Goal: Information Seeking & Learning: Learn about a topic

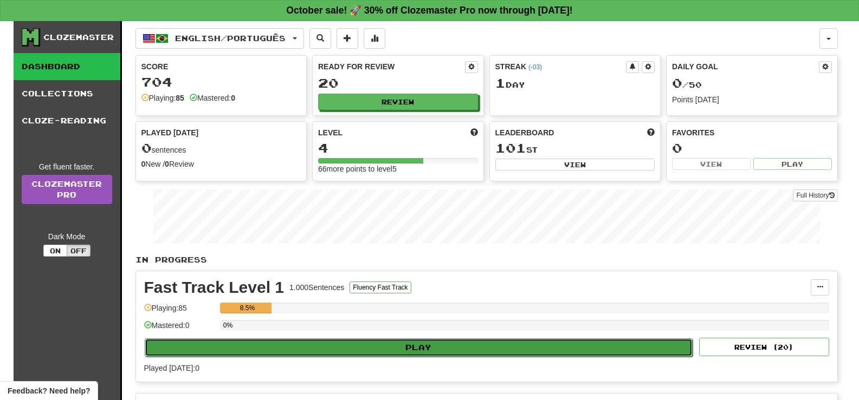
click at [385, 348] on button "Play" at bounding box center [419, 348] width 548 height 18
select select "**"
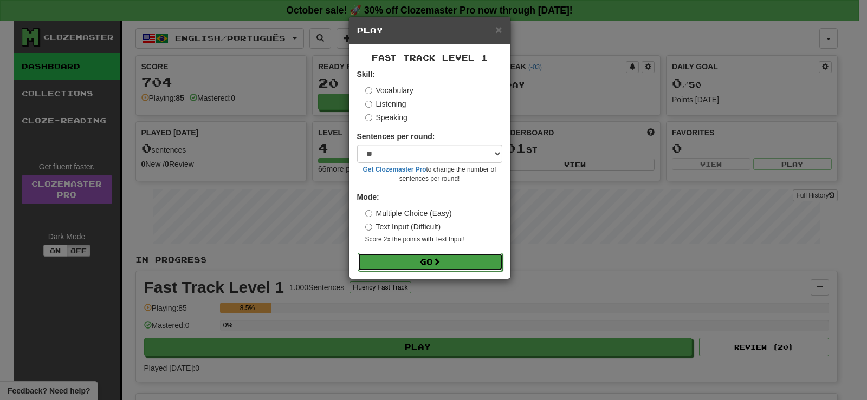
click at [391, 267] on button "Go" at bounding box center [430, 262] width 145 height 18
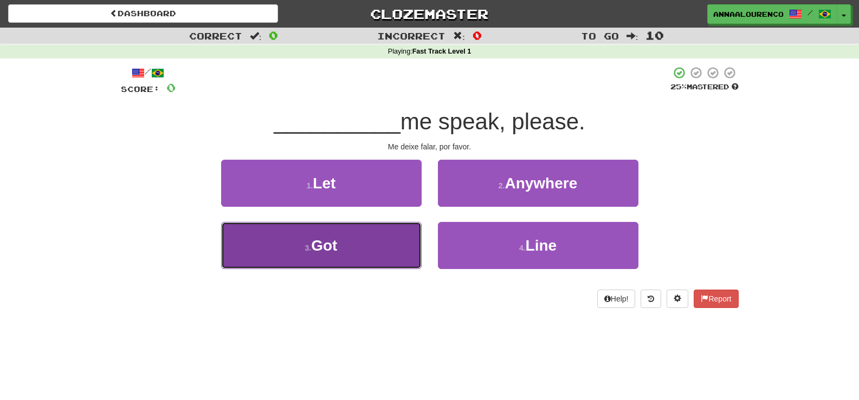
click at [380, 257] on button "3 . Got" at bounding box center [321, 245] width 200 height 47
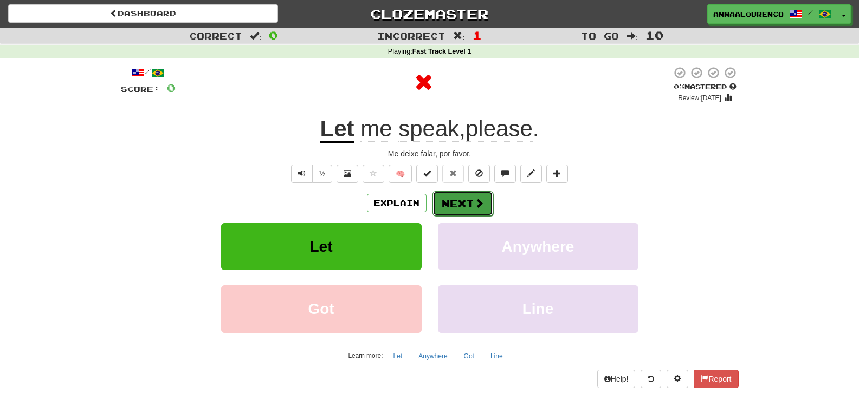
click at [452, 211] on button "Next" at bounding box center [462, 203] width 61 height 25
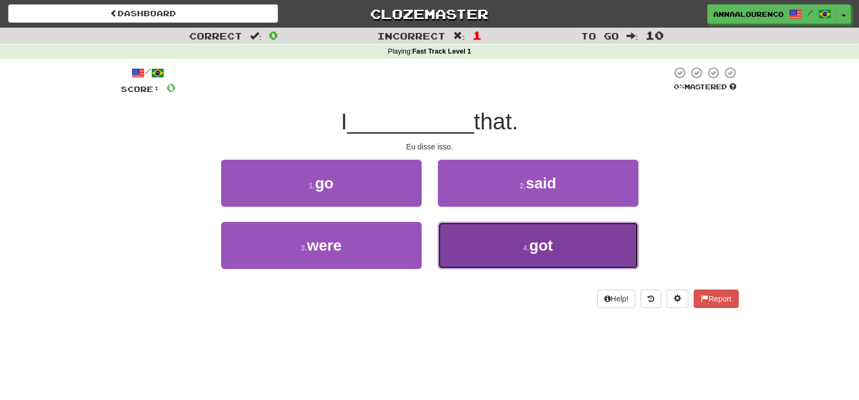
click at [529, 239] on button "4 . got" at bounding box center [538, 245] width 200 height 47
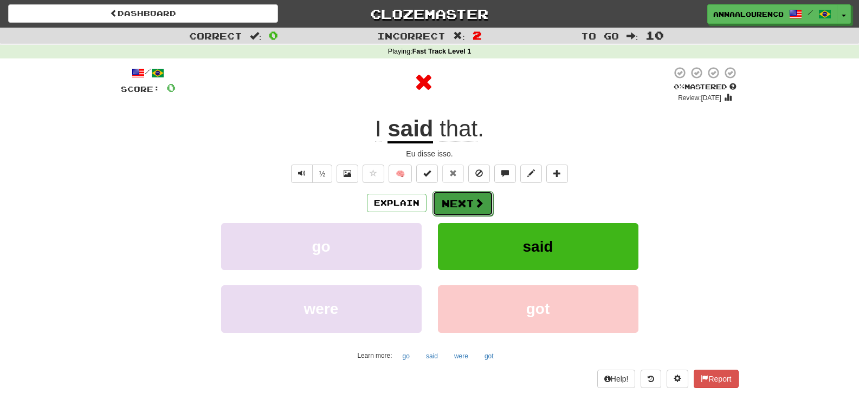
click at [474, 208] on span at bounding box center [479, 203] width 10 height 10
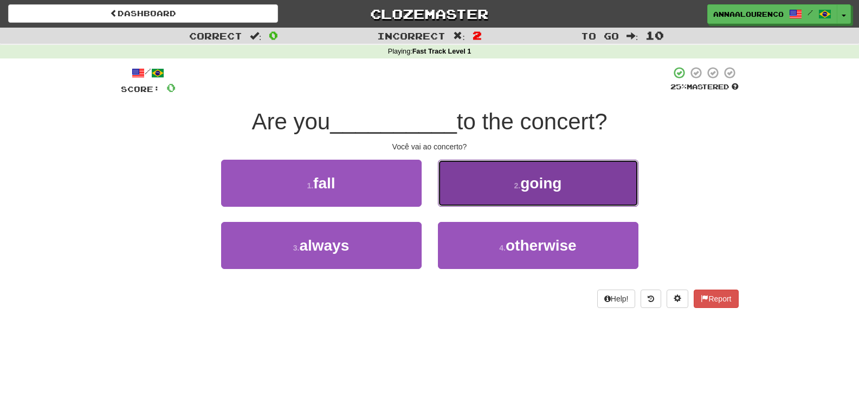
click at [507, 195] on button "2 . going" at bounding box center [538, 183] width 200 height 47
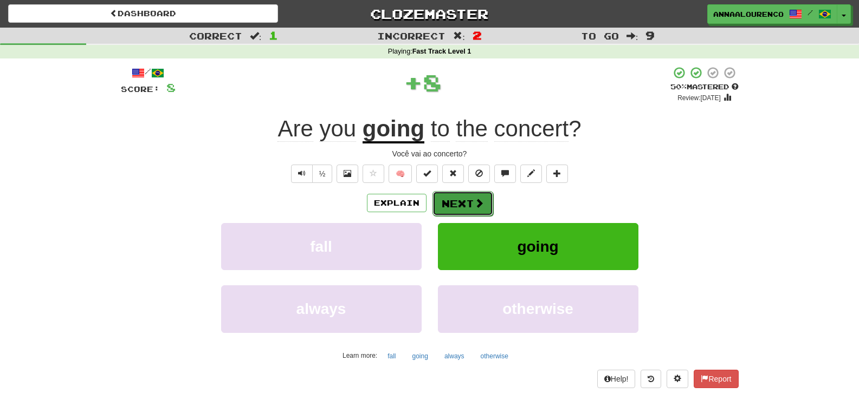
click at [443, 198] on button "Next" at bounding box center [462, 203] width 61 height 25
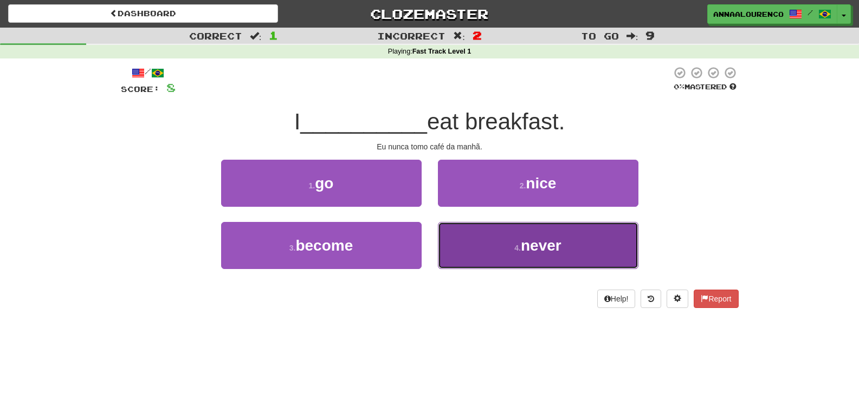
click at [450, 233] on button "4 . never" at bounding box center [538, 245] width 200 height 47
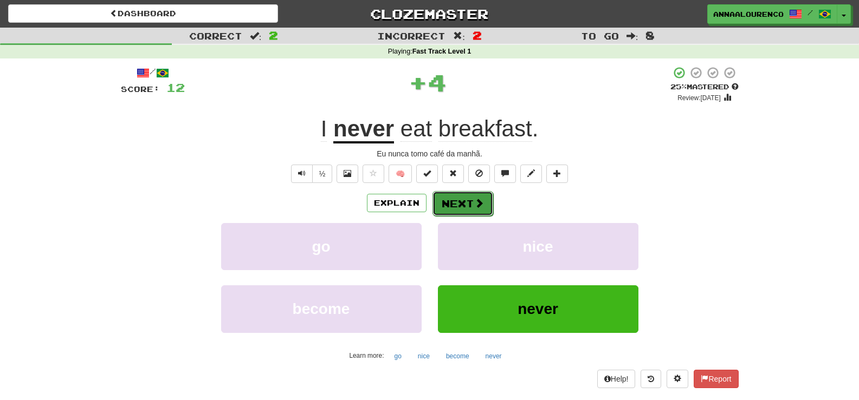
click at [451, 210] on button "Next" at bounding box center [462, 203] width 61 height 25
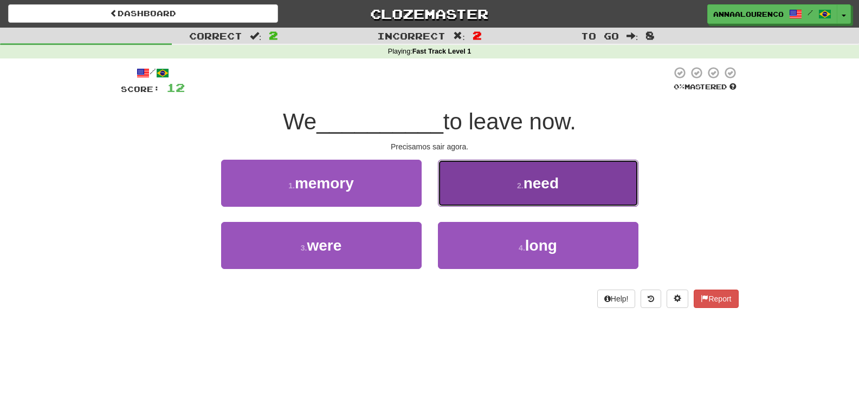
click at [475, 186] on button "2 . need" at bounding box center [538, 183] width 200 height 47
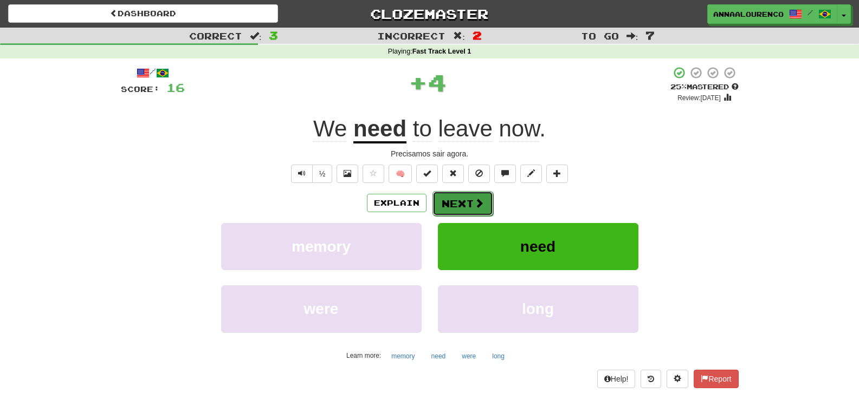
click at [458, 194] on button "Next" at bounding box center [462, 203] width 61 height 25
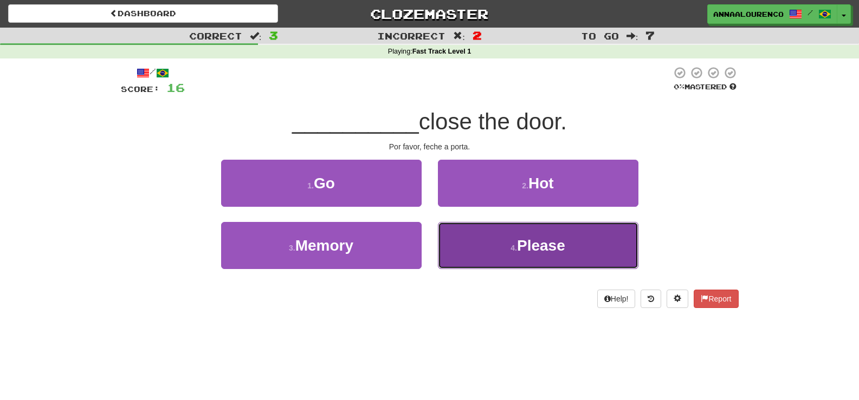
click at [462, 232] on button "4 . Please" at bounding box center [538, 245] width 200 height 47
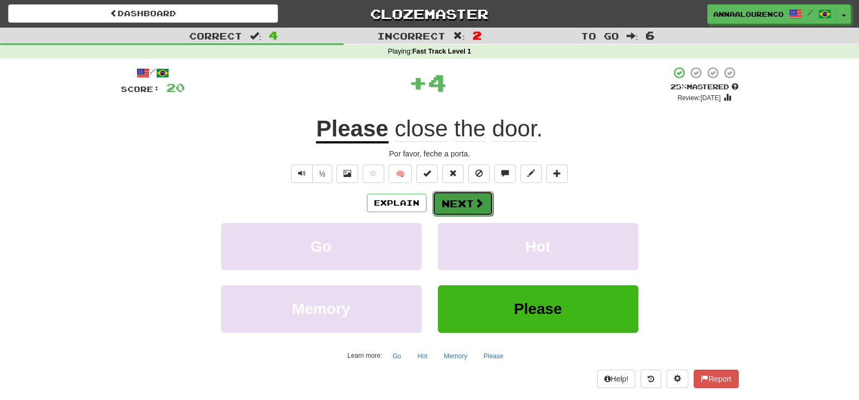
click at [454, 211] on button "Next" at bounding box center [462, 203] width 61 height 25
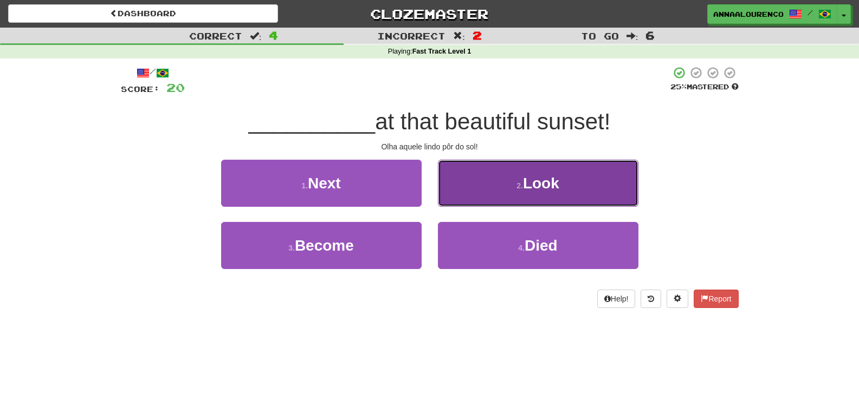
click at [469, 201] on button "2 . Look" at bounding box center [538, 183] width 200 height 47
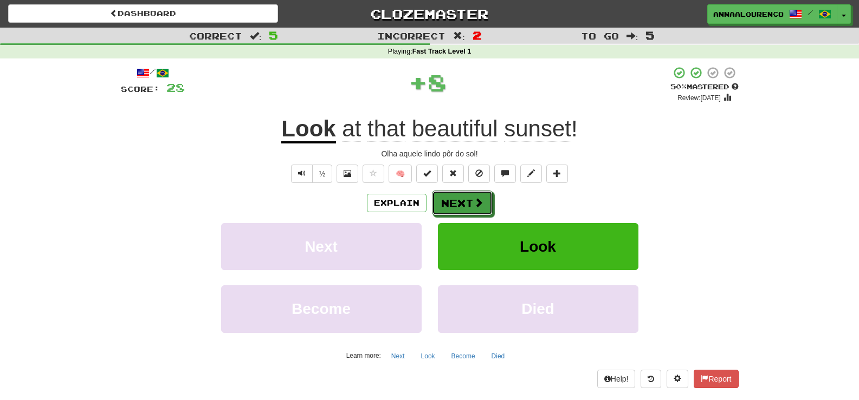
click at [469, 201] on button "Next" at bounding box center [462, 203] width 61 height 25
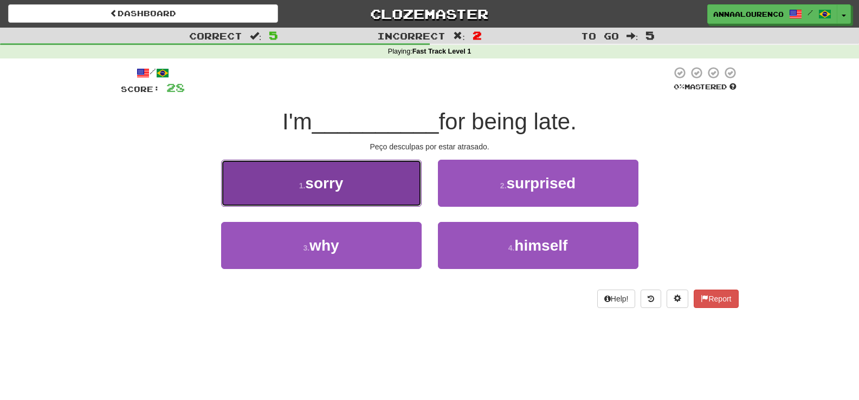
click at [392, 194] on button "1 . sorry" at bounding box center [321, 183] width 200 height 47
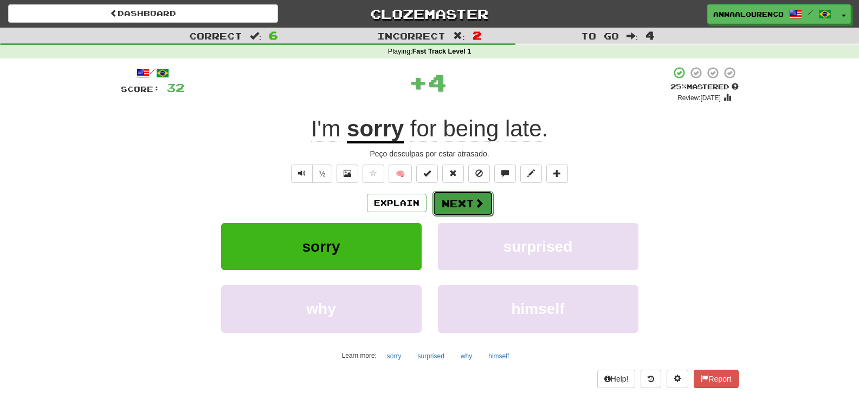
click at [451, 205] on button "Next" at bounding box center [462, 203] width 61 height 25
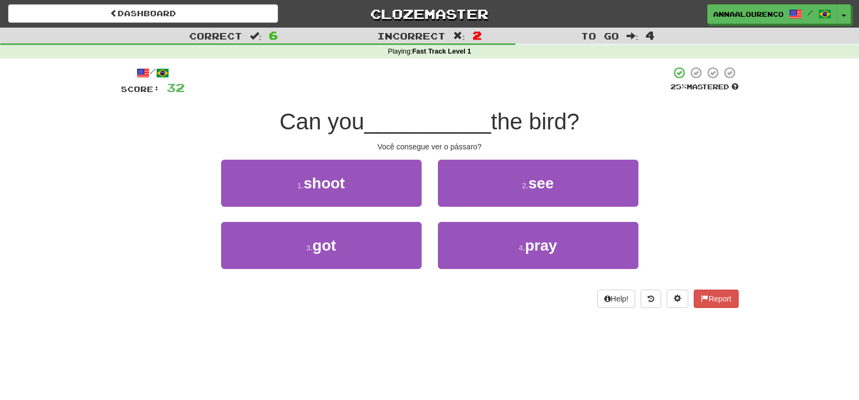
click at [467, 213] on div "2 . see" at bounding box center [538, 191] width 217 height 62
click at [468, 209] on div "2 . see" at bounding box center [538, 191] width 217 height 62
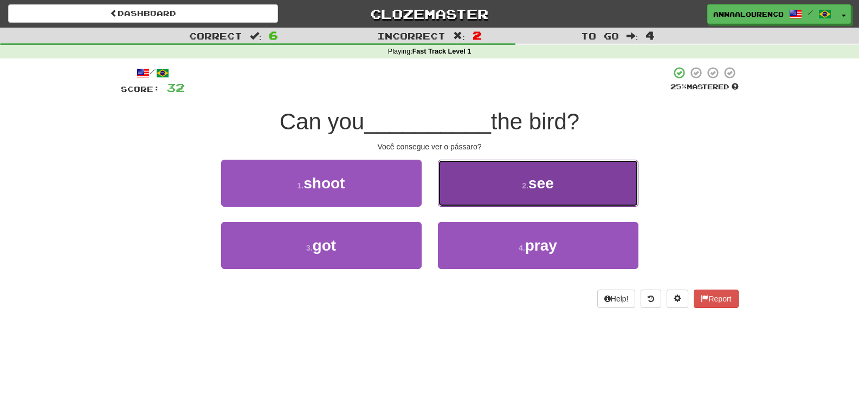
click at [471, 195] on button "2 . see" at bounding box center [538, 183] width 200 height 47
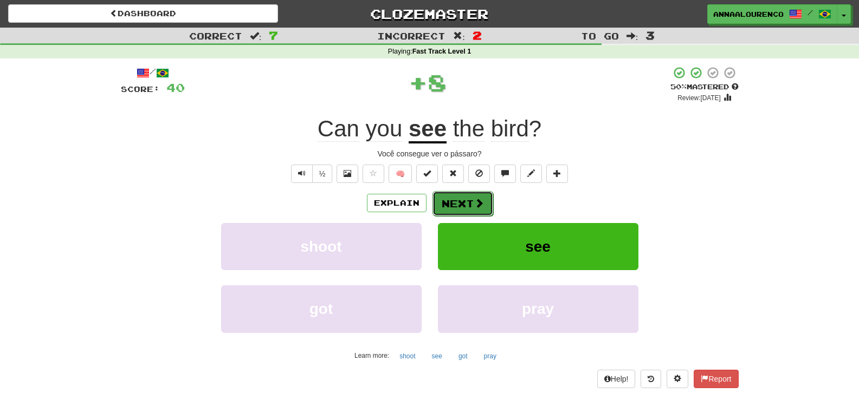
click at [471, 195] on button "Next" at bounding box center [462, 203] width 61 height 25
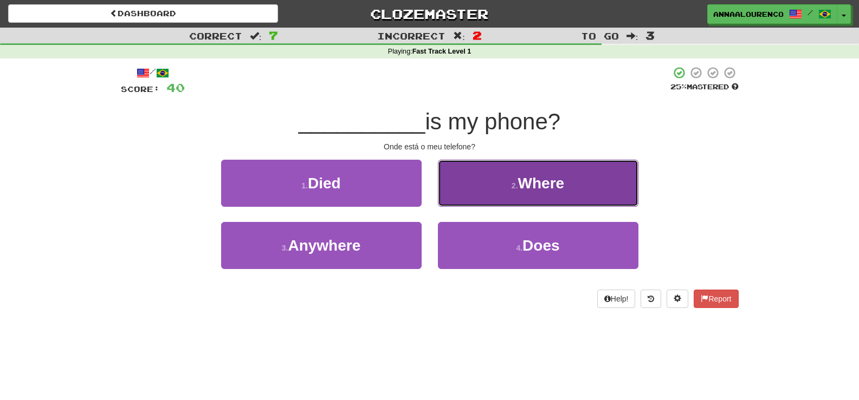
click at [511, 183] on small "2 ." at bounding box center [514, 185] width 7 height 9
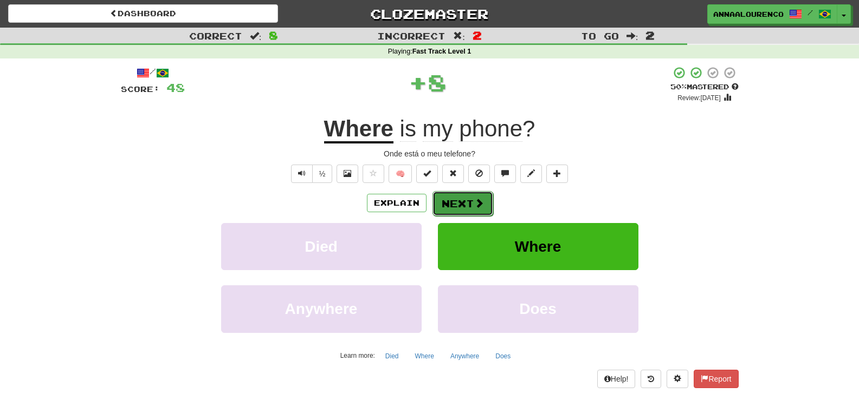
drag, startPoint x: 472, startPoint y: 211, endPoint x: 866, endPoint y: 59, distance: 422.5
click at [472, 212] on button "Next" at bounding box center [462, 203] width 61 height 25
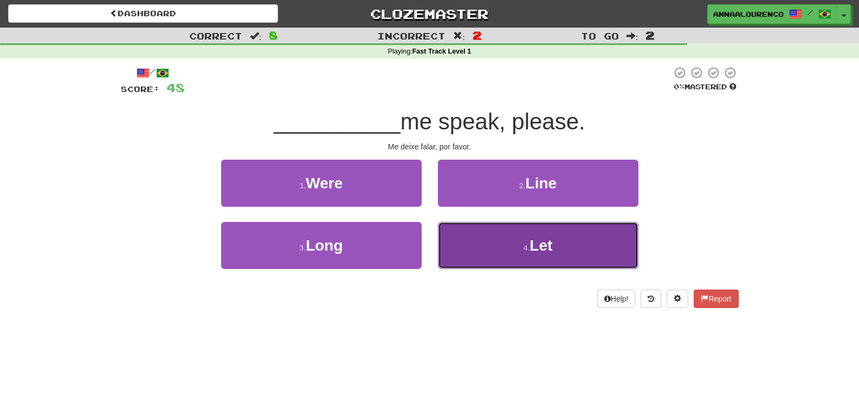
click at [528, 249] on small "4 ." at bounding box center [526, 248] width 7 height 9
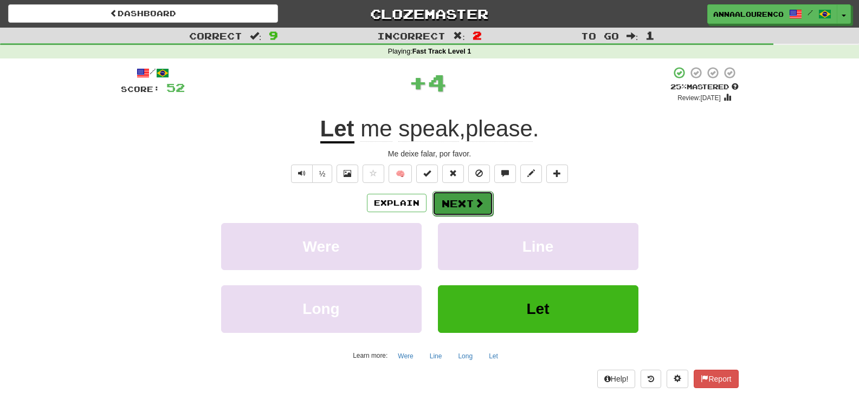
click at [477, 202] on span at bounding box center [479, 203] width 10 height 10
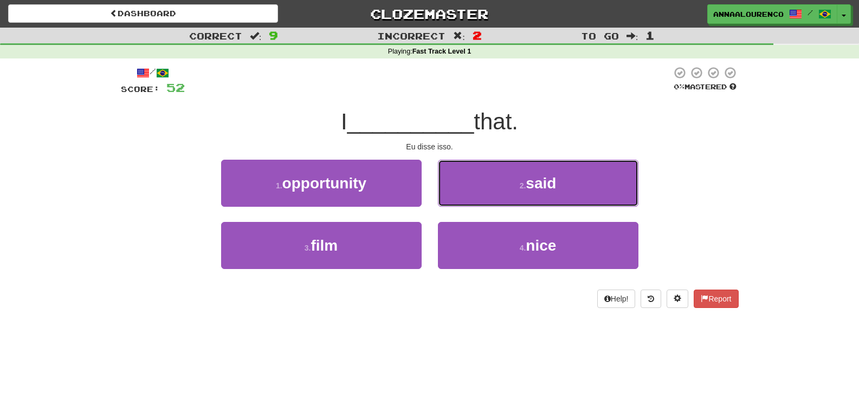
click at [477, 202] on button "2 . said" at bounding box center [538, 183] width 200 height 47
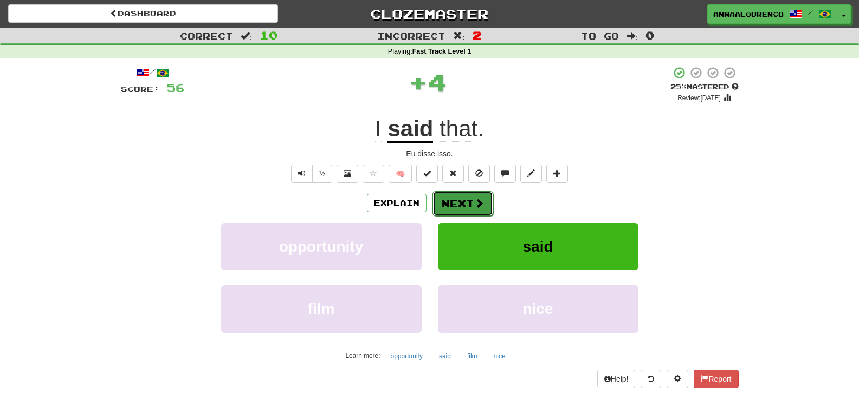
click at [475, 200] on span at bounding box center [479, 203] width 10 height 10
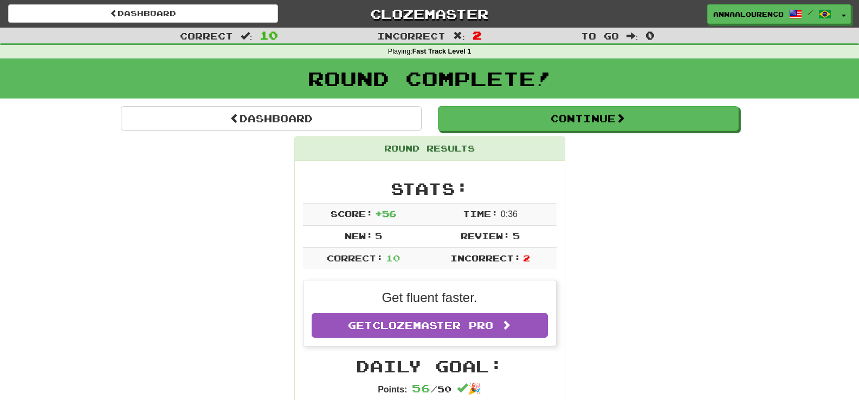
click at [504, 103] on div "Round Complete!" at bounding box center [429, 83] width 859 height 48
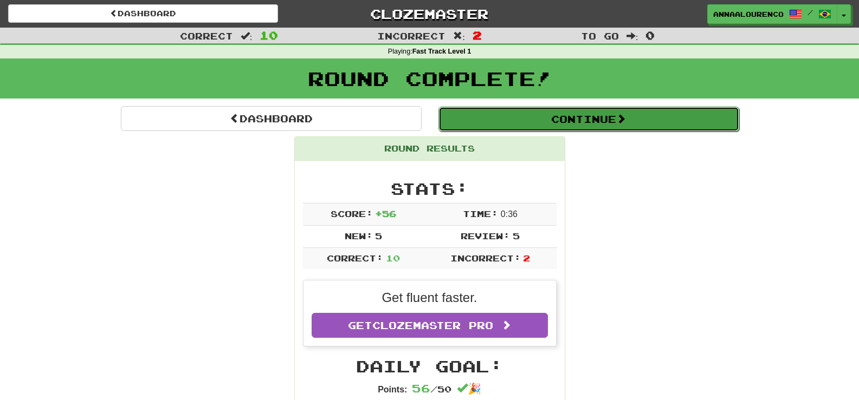
click at [507, 109] on button "Continue" at bounding box center [588, 119] width 301 height 25
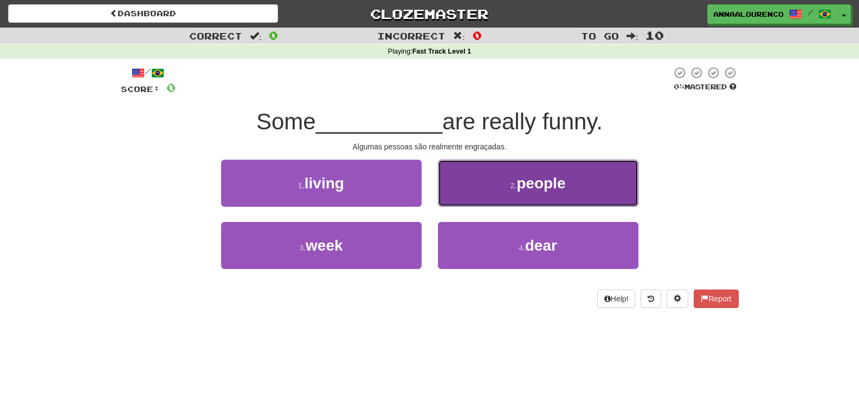
click at [463, 190] on button "2 . people" at bounding box center [538, 183] width 200 height 47
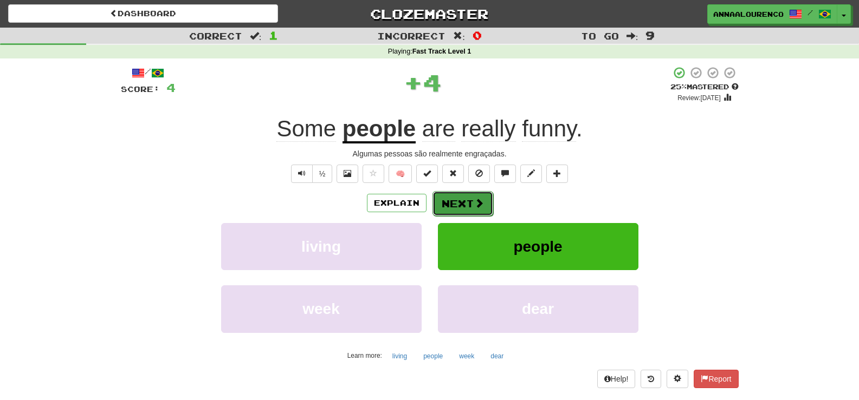
click at [464, 194] on button "Next" at bounding box center [462, 203] width 61 height 25
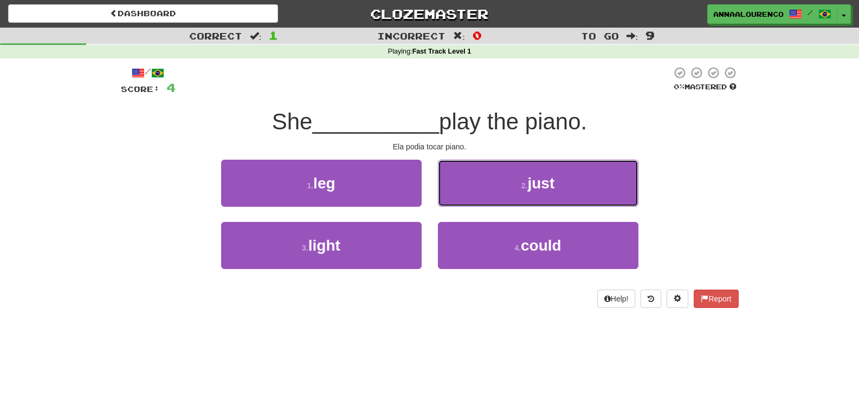
click at [464, 194] on button "2 . just" at bounding box center [538, 183] width 200 height 47
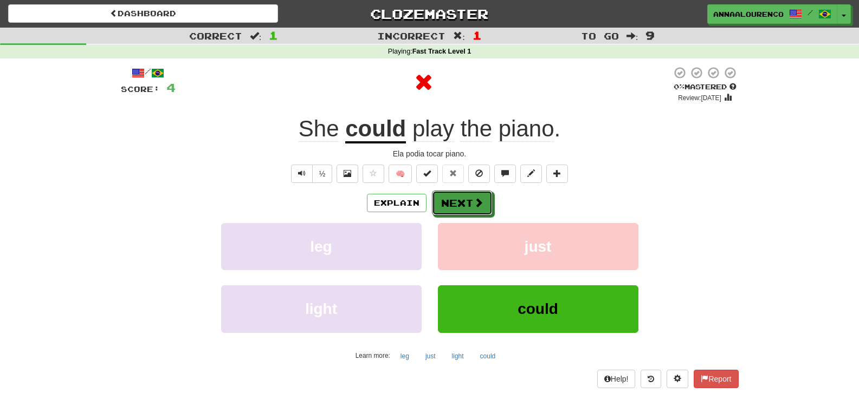
click at [464, 194] on button "Next" at bounding box center [462, 203] width 61 height 25
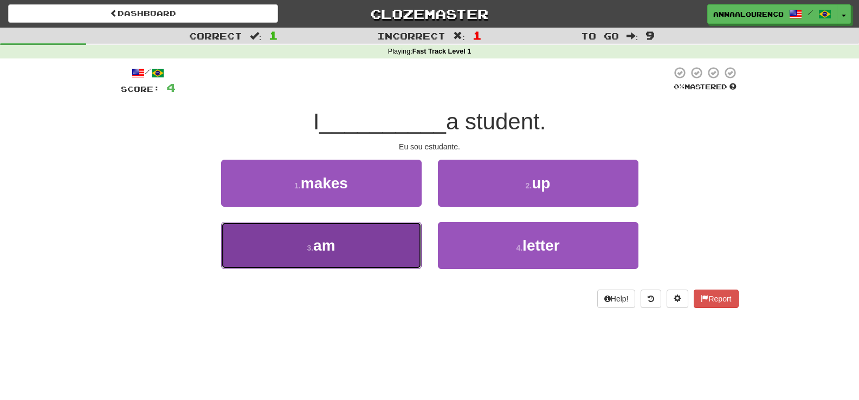
click at [367, 229] on button "3 . am" at bounding box center [321, 245] width 200 height 47
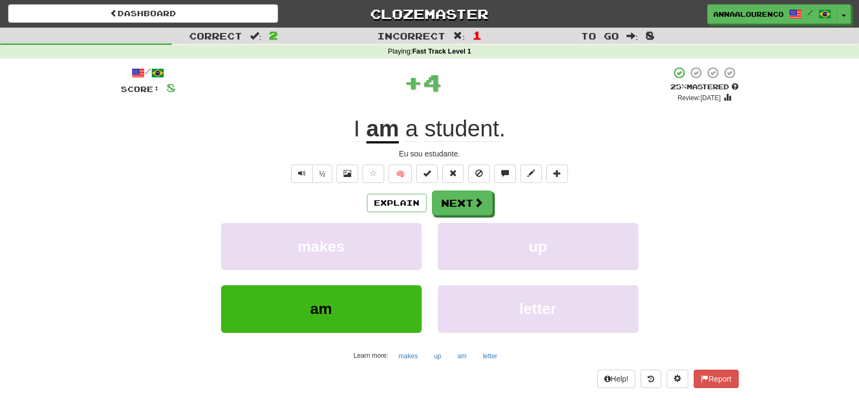
click at [457, 216] on div "Explain Next makes up am letter Learn more: makes up am letter" at bounding box center [430, 278] width 618 height 174
click at [457, 211] on button "Next" at bounding box center [462, 203] width 61 height 25
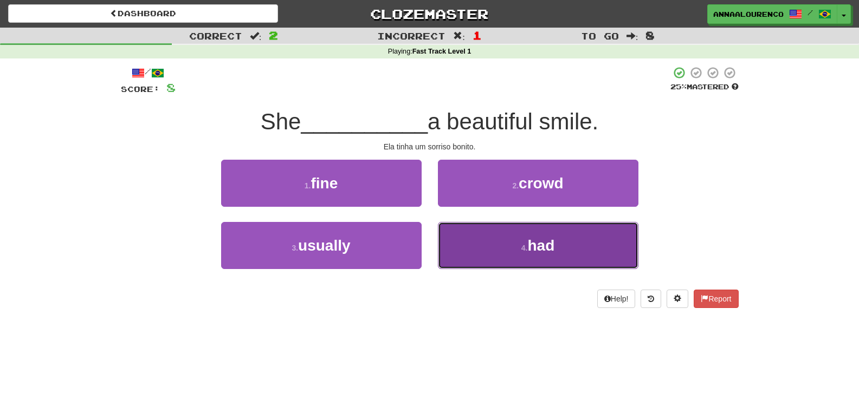
click at [515, 248] on button "4 . had" at bounding box center [538, 245] width 200 height 47
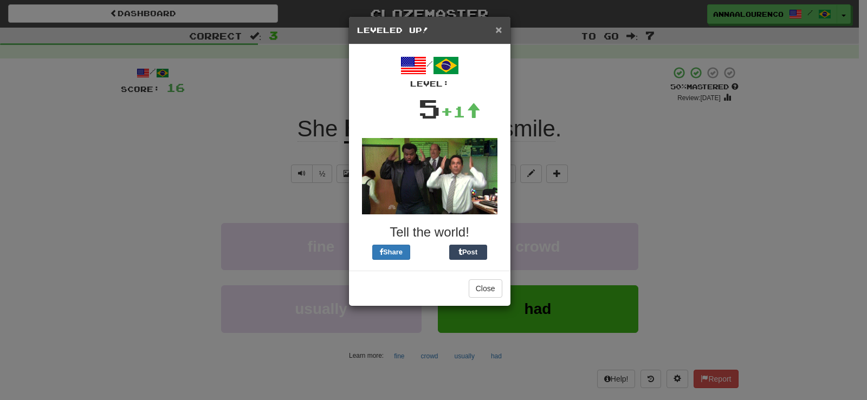
click at [498, 30] on span "×" at bounding box center [498, 29] width 7 height 12
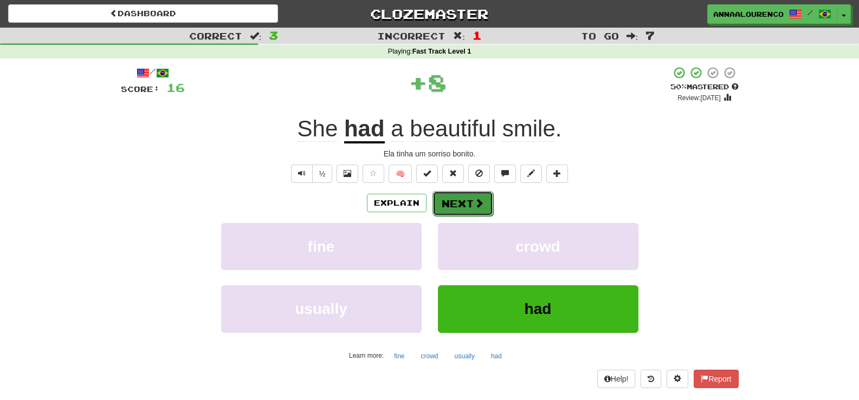
click at [474, 207] on span at bounding box center [479, 203] width 10 height 10
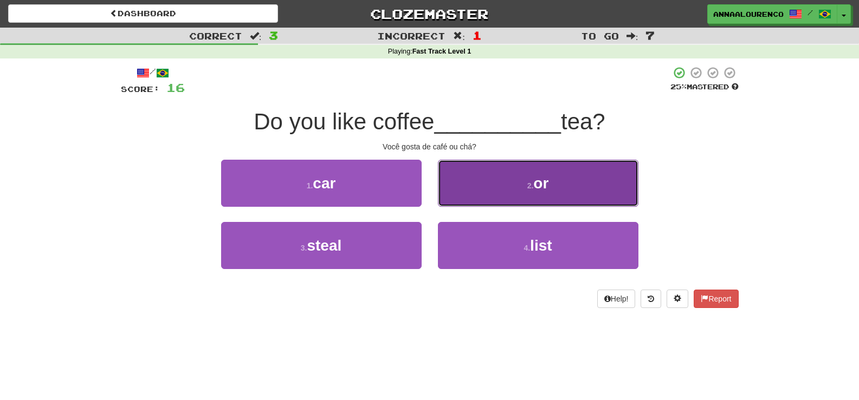
click at [524, 199] on button "2 . or" at bounding box center [538, 183] width 200 height 47
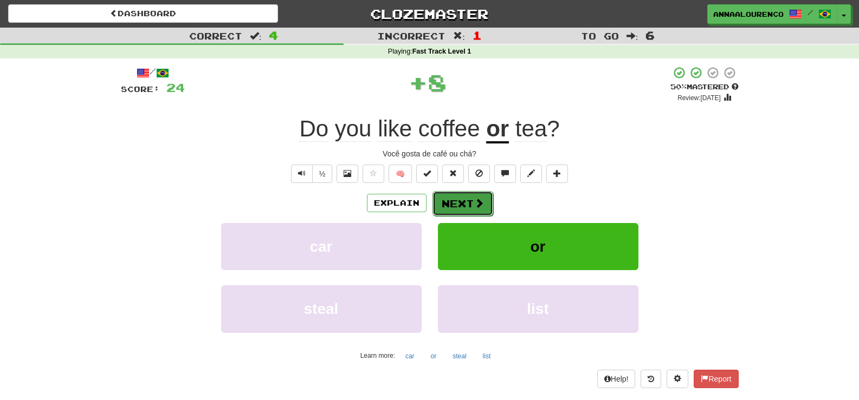
click at [464, 205] on button "Next" at bounding box center [462, 203] width 61 height 25
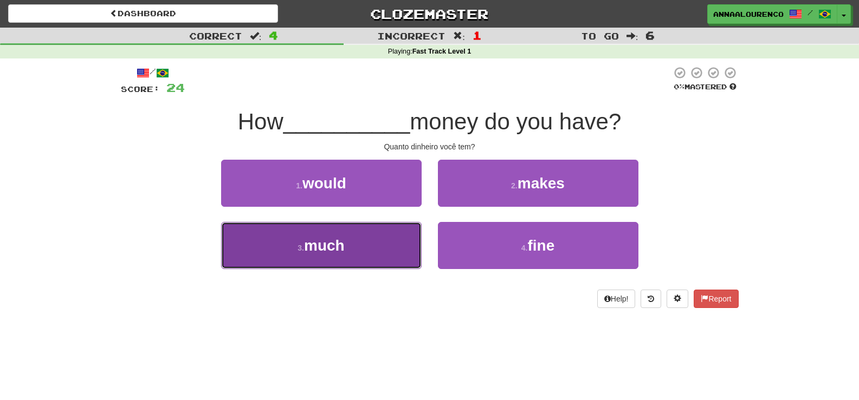
click at [407, 238] on button "3 . much" at bounding box center [321, 245] width 200 height 47
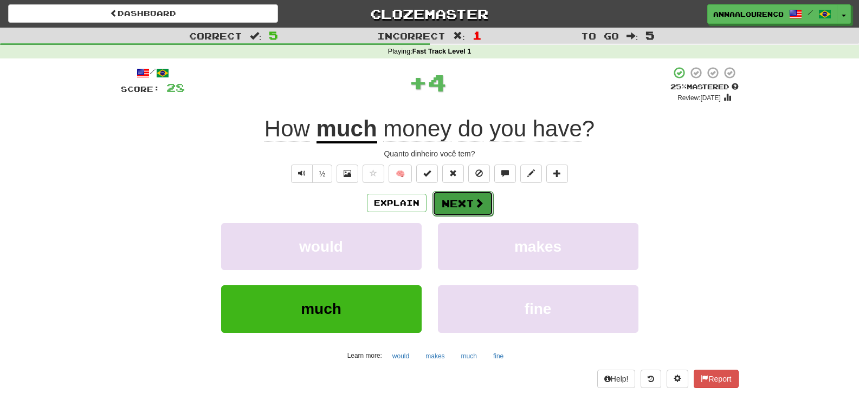
click at [469, 204] on button "Next" at bounding box center [462, 203] width 61 height 25
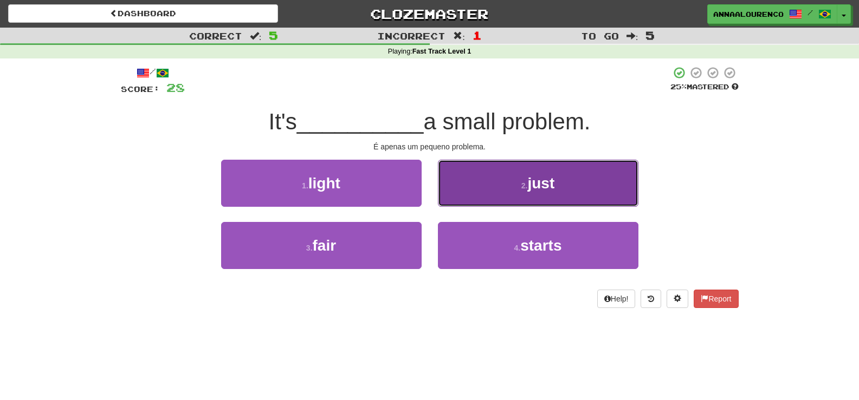
click at [462, 199] on button "2 . just" at bounding box center [538, 183] width 200 height 47
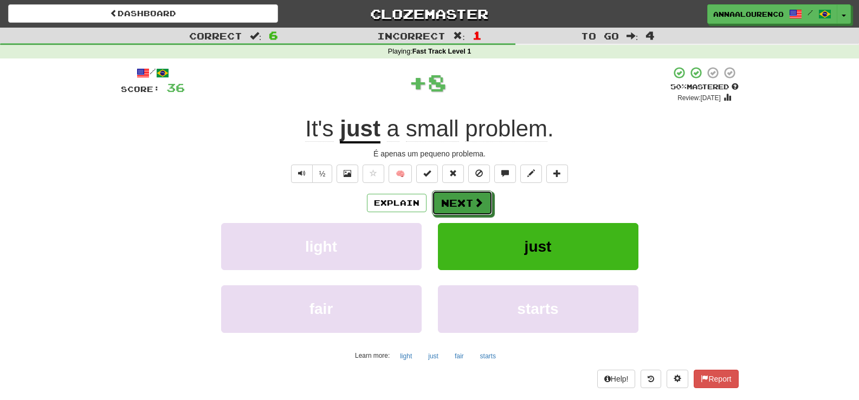
click at [462, 199] on button "Next" at bounding box center [462, 203] width 61 height 25
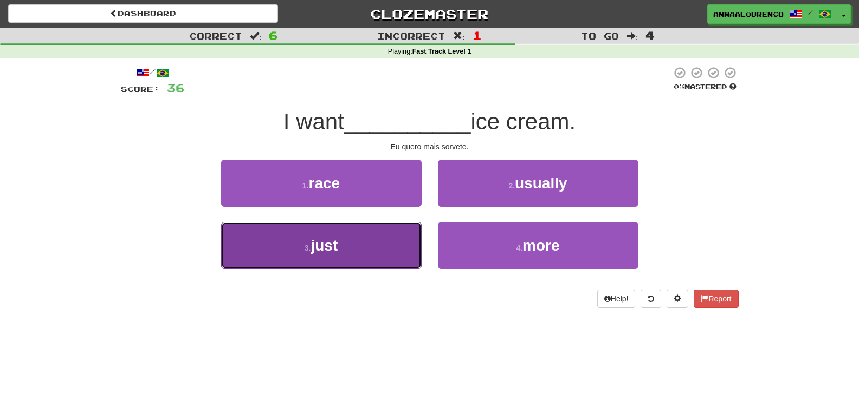
click at [359, 247] on button "3 . just" at bounding box center [321, 245] width 200 height 47
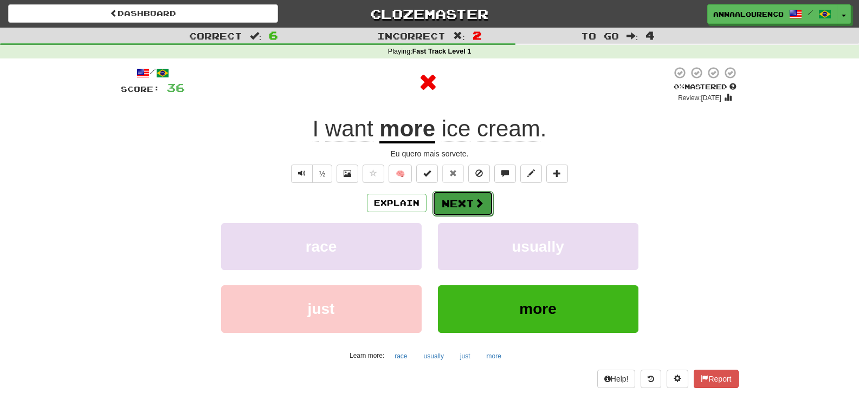
click at [467, 196] on button "Next" at bounding box center [462, 203] width 61 height 25
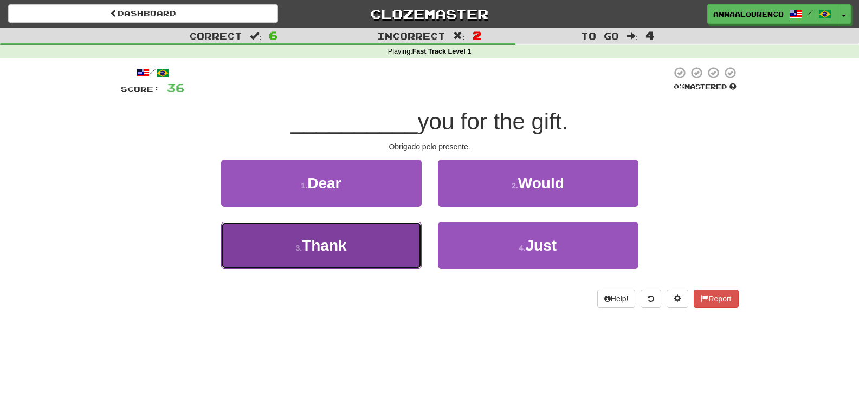
click at [390, 252] on button "3 . Thank" at bounding box center [321, 245] width 200 height 47
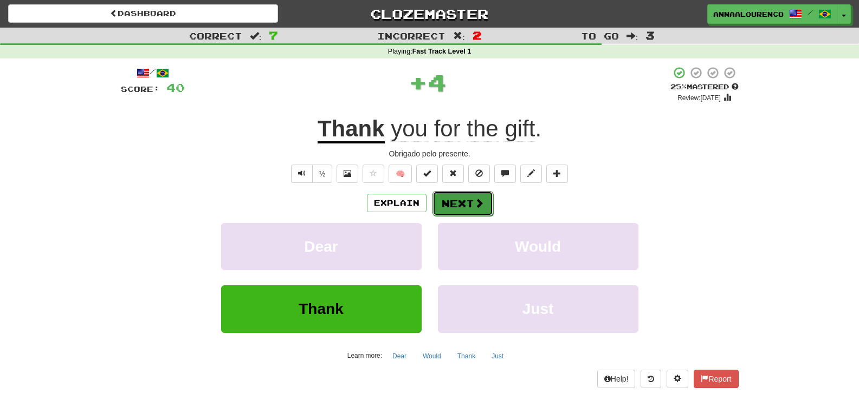
click at [460, 200] on button "Next" at bounding box center [462, 203] width 61 height 25
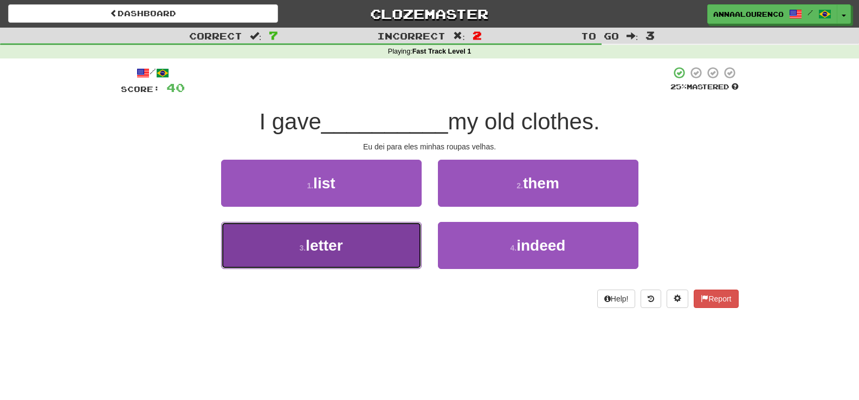
click at [397, 245] on button "3 . letter" at bounding box center [321, 245] width 200 height 47
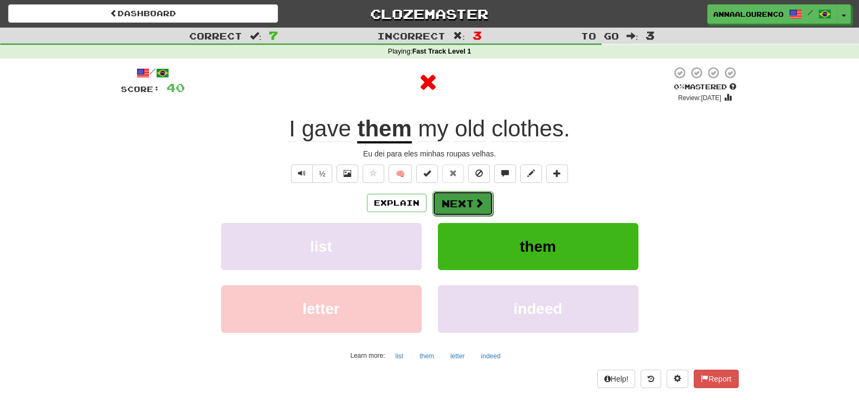
click at [452, 201] on button "Next" at bounding box center [462, 203] width 61 height 25
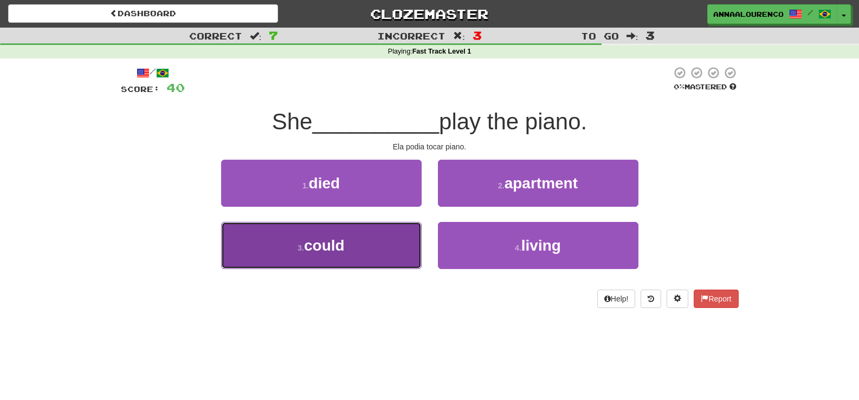
click at [401, 242] on button "3 . could" at bounding box center [321, 245] width 200 height 47
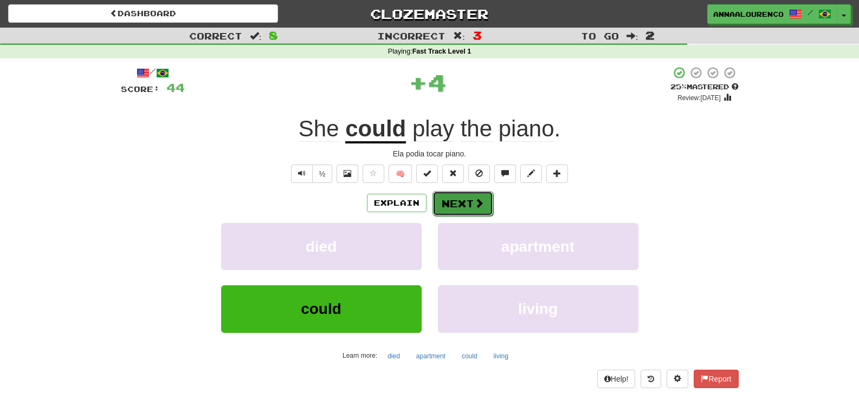
click at [456, 200] on button "Next" at bounding box center [462, 203] width 61 height 25
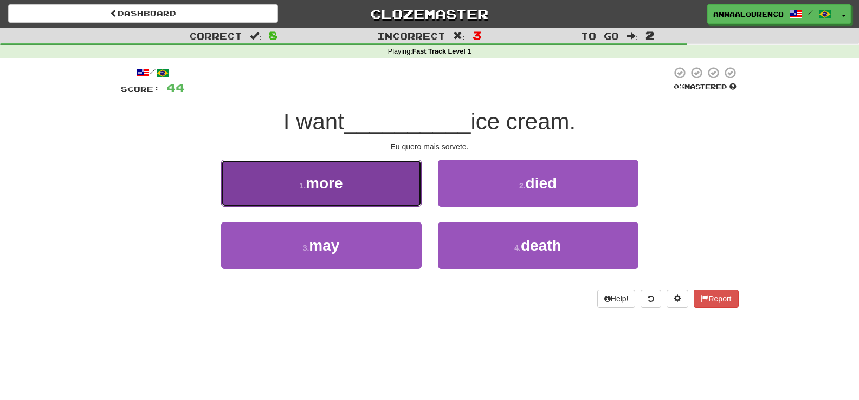
click at [368, 193] on button "1 . more" at bounding box center [321, 183] width 200 height 47
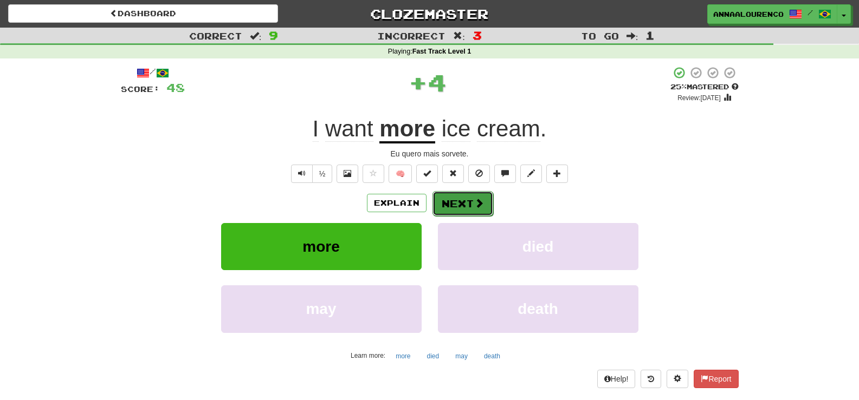
click at [442, 196] on button "Next" at bounding box center [462, 203] width 61 height 25
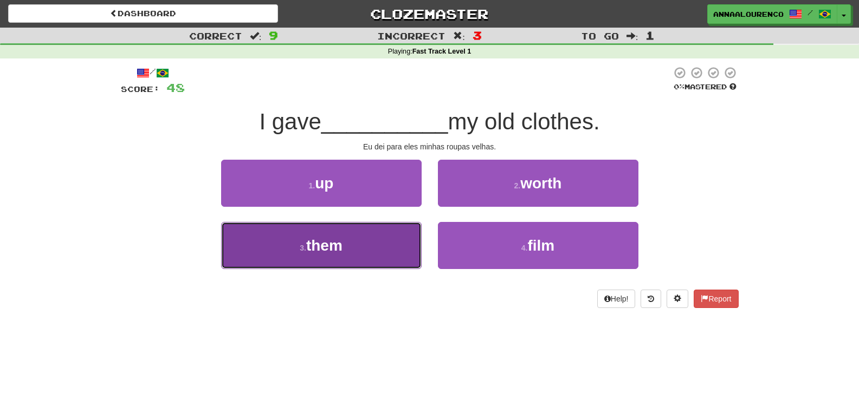
click at [390, 236] on button "3 . them" at bounding box center [321, 245] width 200 height 47
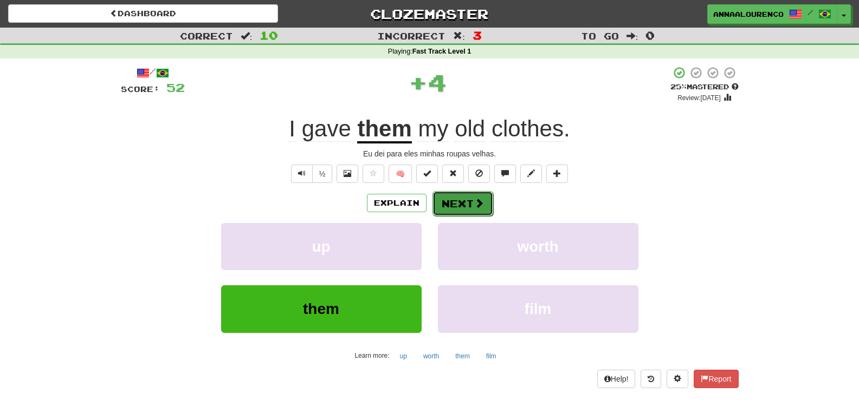
click at [462, 204] on button "Next" at bounding box center [462, 203] width 61 height 25
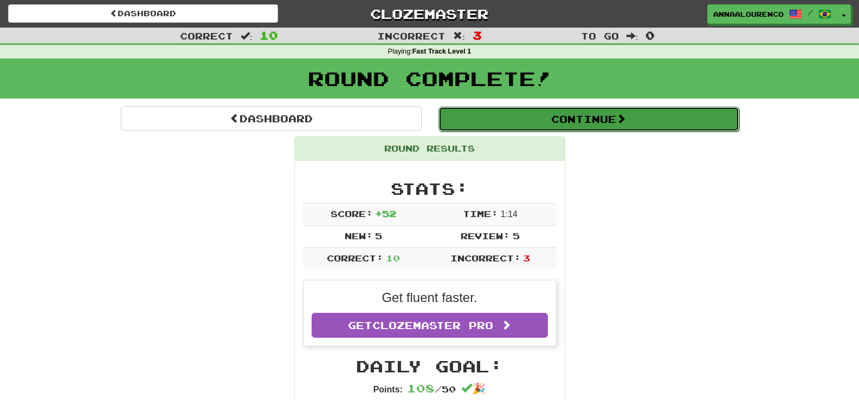
click at [510, 112] on button "Continue" at bounding box center [588, 119] width 301 height 25
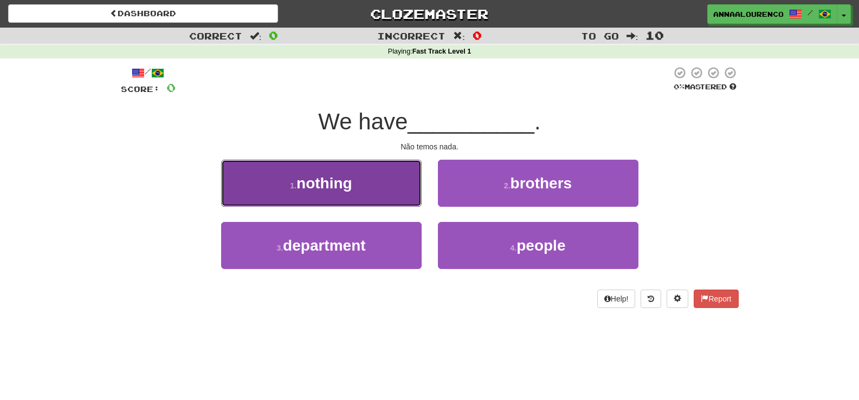
click at [409, 163] on button "1 . nothing" at bounding box center [321, 183] width 200 height 47
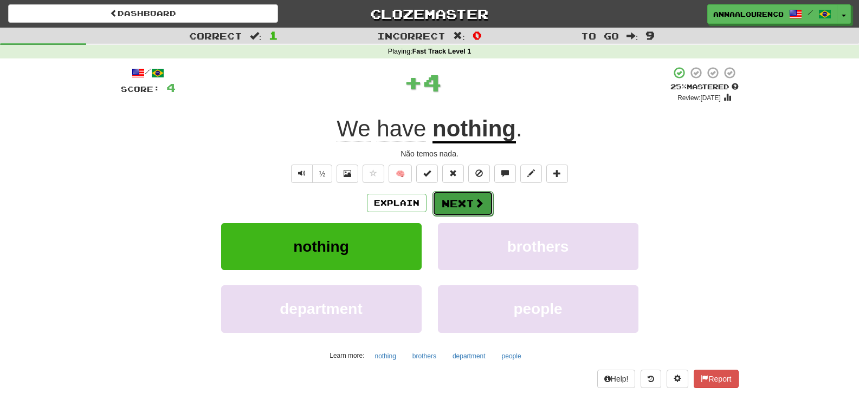
click at [463, 205] on button "Next" at bounding box center [462, 203] width 61 height 25
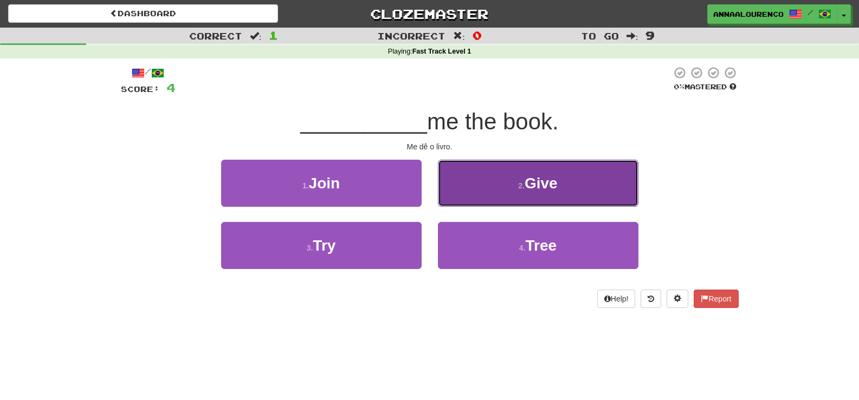
click at [465, 186] on button "2 . Give" at bounding box center [538, 183] width 200 height 47
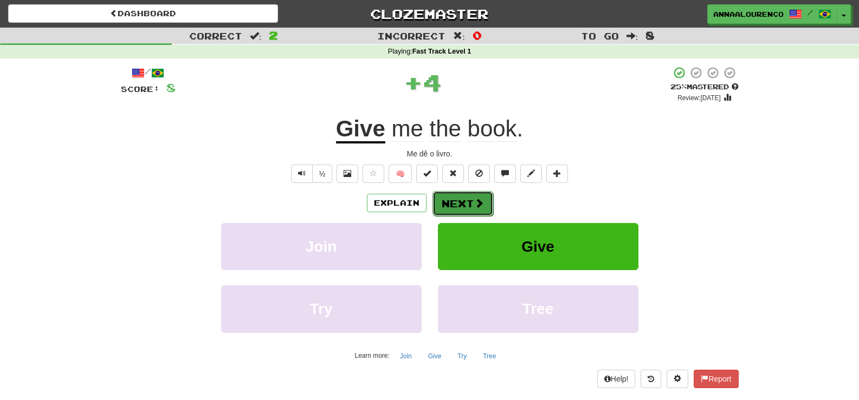
click at [465, 197] on button "Next" at bounding box center [462, 203] width 61 height 25
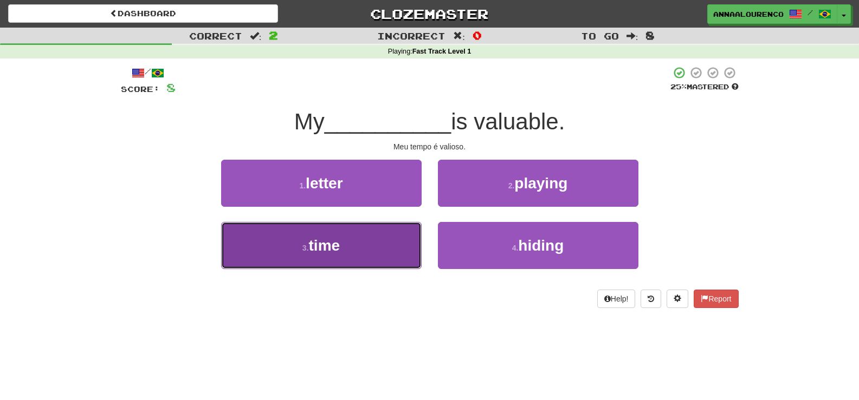
click at [347, 248] on button "3 . time" at bounding box center [321, 245] width 200 height 47
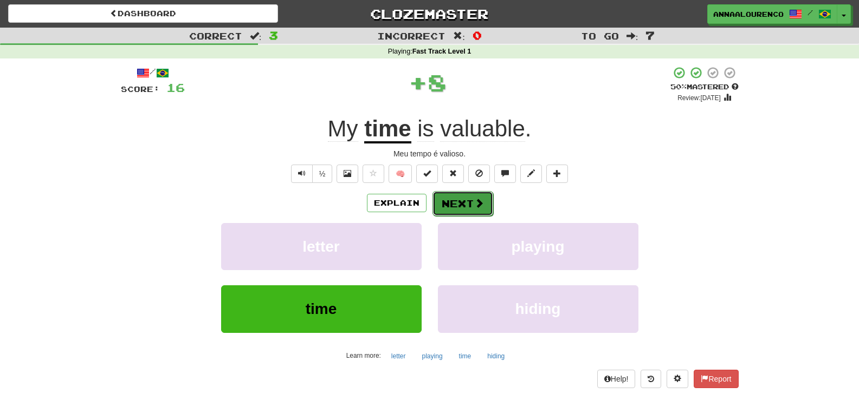
click at [444, 206] on button "Next" at bounding box center [462, 203] width 61 height 25
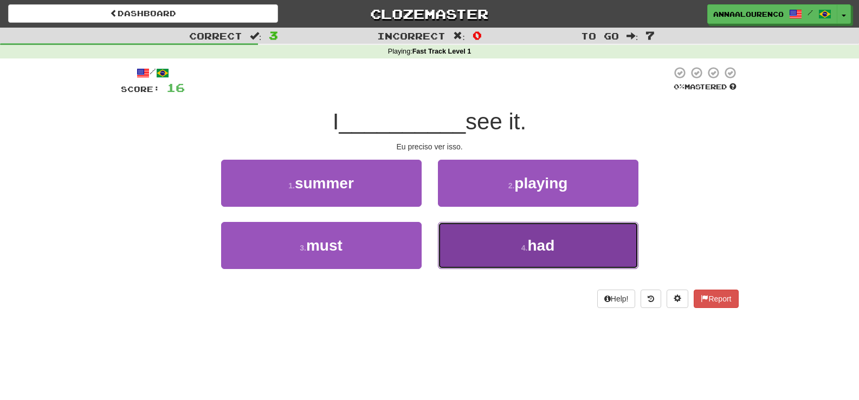
click at [478, 261] on button "4 . had" at bounding box center [538, 245] width 200 height 47
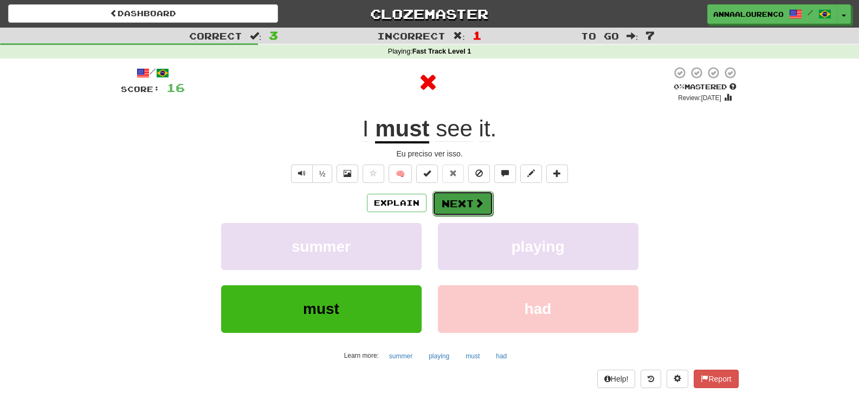
click at [466, 211] on button "Next" at bounding box center [462, 203] width 61 height 25
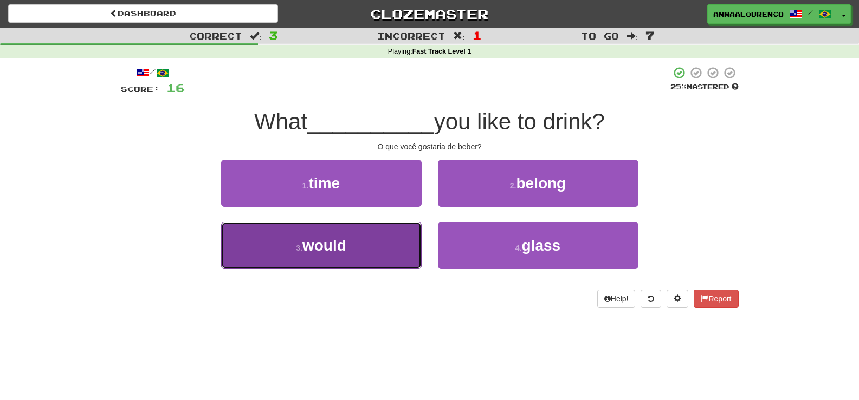
click at [345, 247] on span "would" at bounding box center [324, 245] width 44 height 17
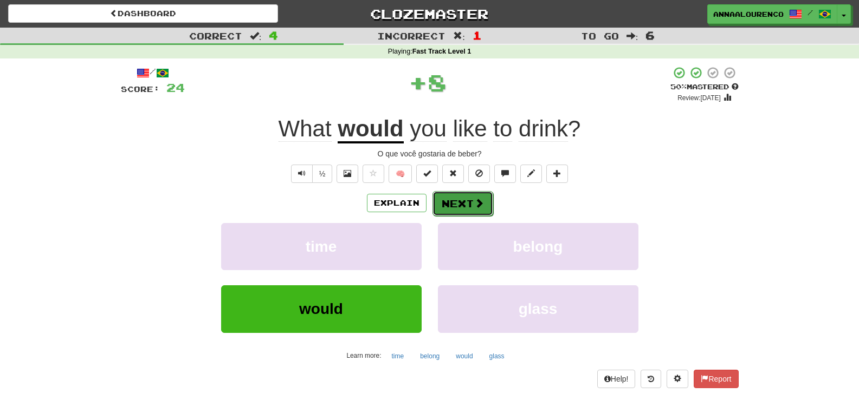
click at [443, 206] on button "Next" at bounding box center [462, 203] width 61 height 25
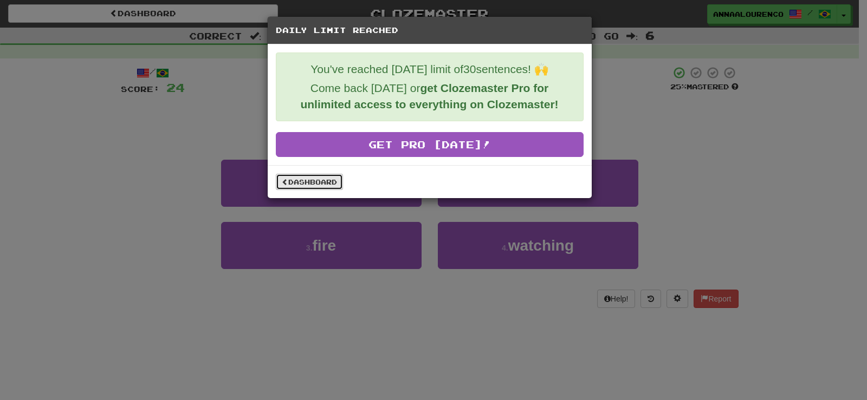
click at [325, 180] on link "Dashboard" at bounding box center [309, 182] width 67 height 16
